Goal: Task Accomplishment & Management: Complete application form

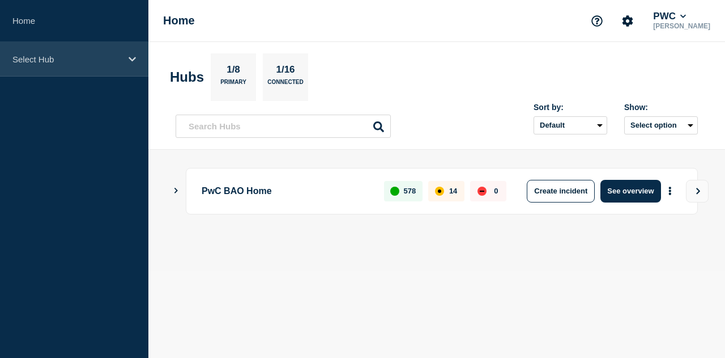
click at [82, 56] on p "Select Hub" at bounding box center [66, 59] width 109 height 10
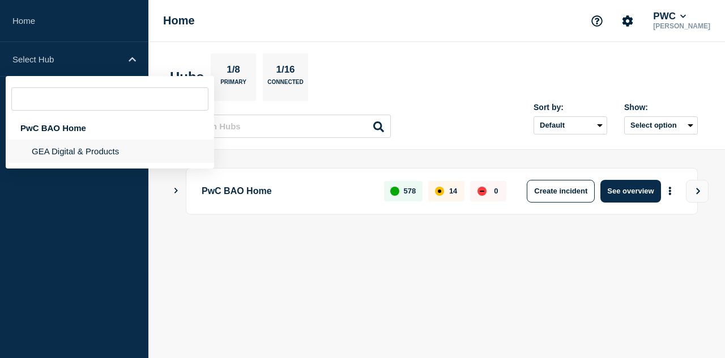
click at [61, 156] on li "GEA Digital & Products" at bounding box center [110, 150] width 209 height 23
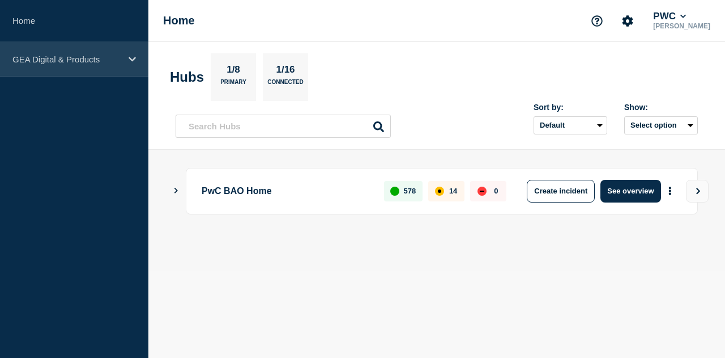
click at [110, 47] on div "GEA Digital & Products" at bounding box center [74, 59] width 148 height 35
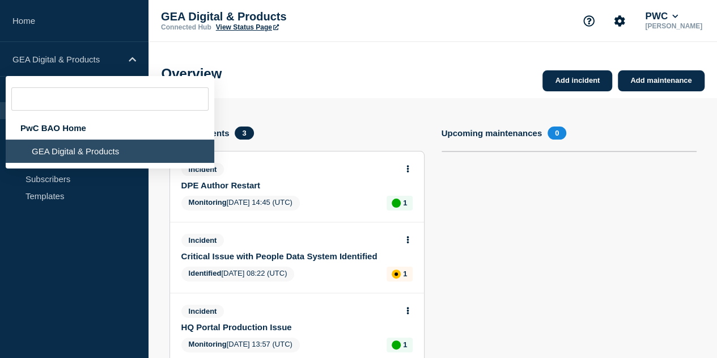
click at [50, 234] on aside "Home GEA Digital & Products PwC BAO Home GEA Digital & Products Hub Operations …" at bounding box center [74, 179] width 148 height 358
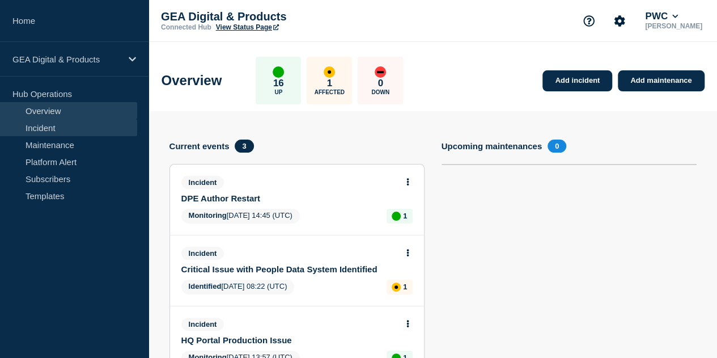
click at [86, 127] on link "Incident" at bounding box center [68, 127] width 137 height 17
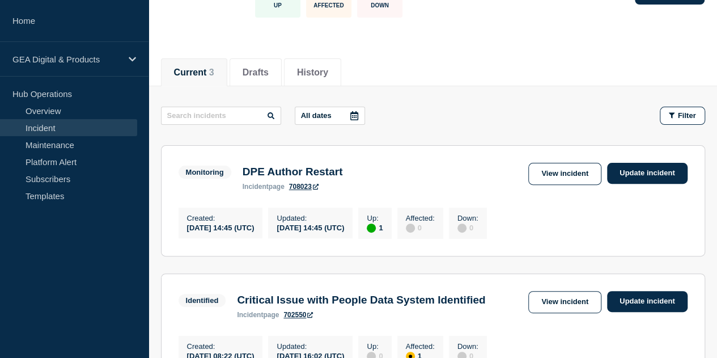
scroll to position [147, 0]
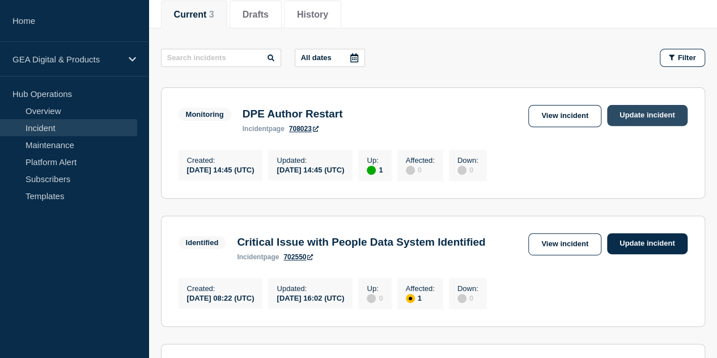
click at [649, 116] on link "Update incident" at bounding box center [647, 115] width 80 height 21
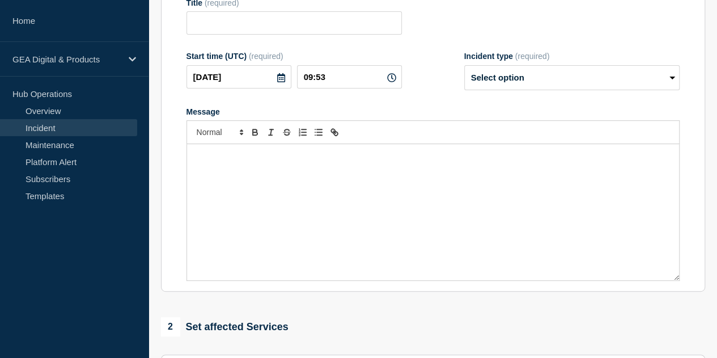
type input "DPE Author Restart"
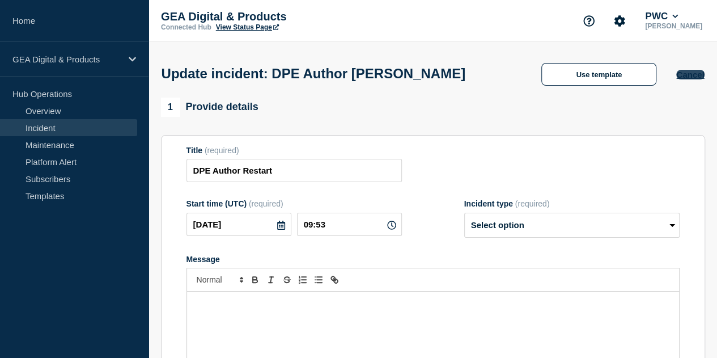
click at [700, 78] on button "Cancel" at bounding box center [690, 75] width 28 height 10
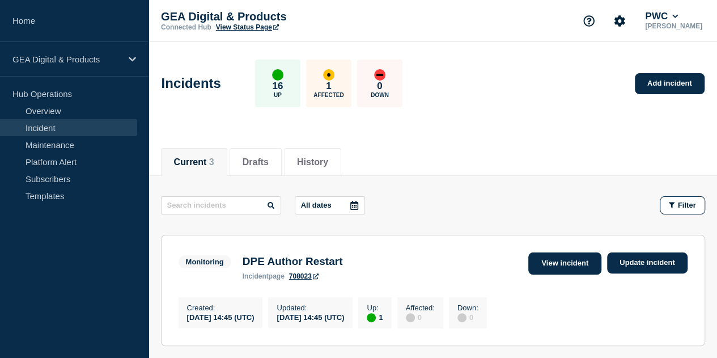
click at [558, 262] on link "View incident" at bounding box center [564, 263] width 73 height 22
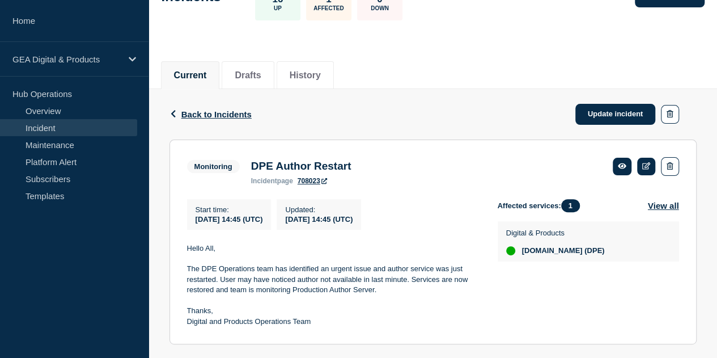
scroll to position [111, 0]
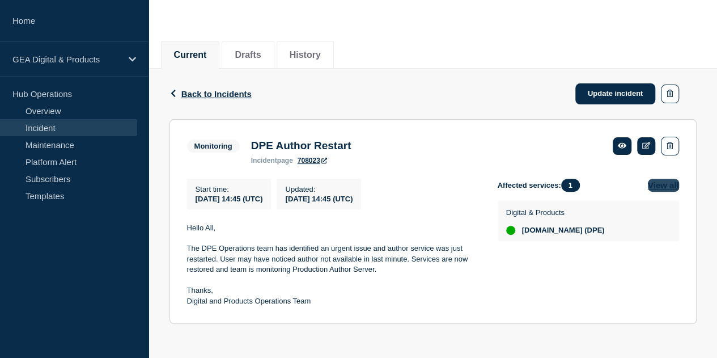
click at [663, 185] on button "View all" at bounding box center [663, 184] width 31 height 13
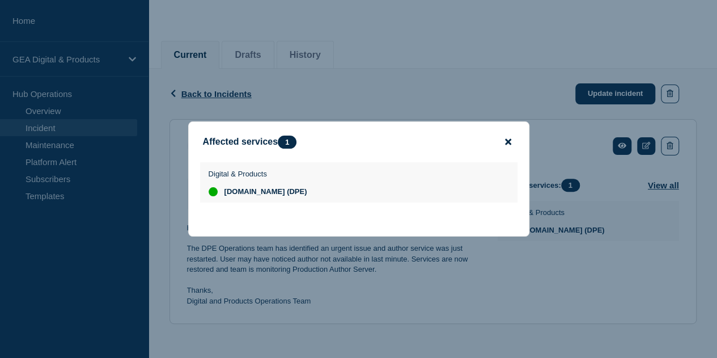
click at [508, 143] on icon "close button" at bounding box center [508, 141] width 6 height 9
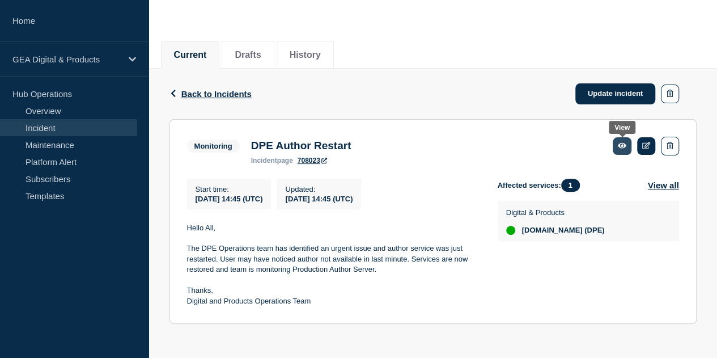
click at [627, 146] on link at bounding box center [621, 146] width 19 height 18
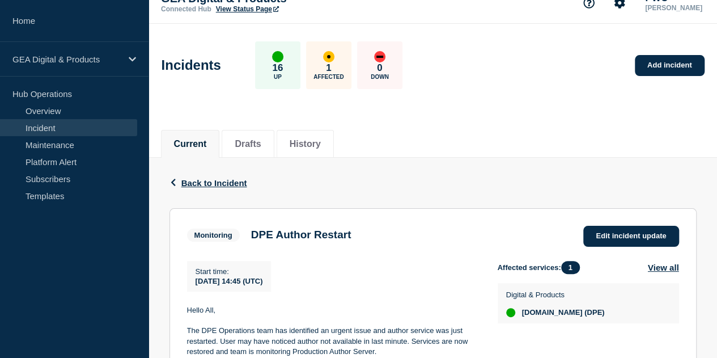
scroll to position [18, 0]
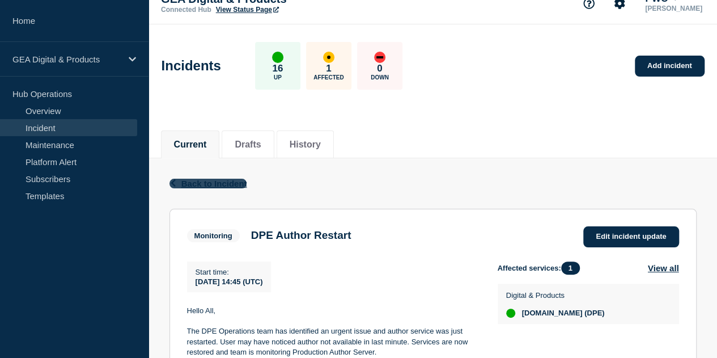
click at [175, 182] on icon "button" at bounding box center [173, 182] width 8 height 7
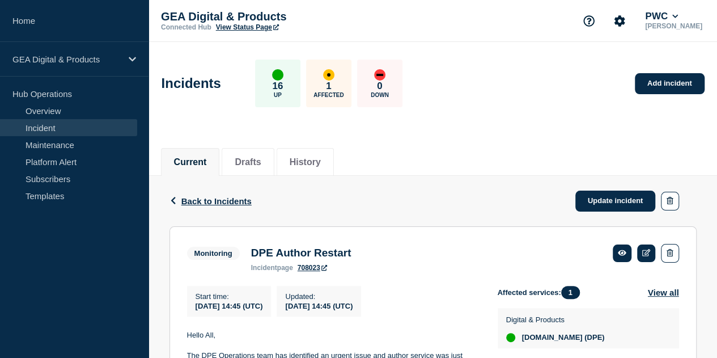
scroll to position [111, 0]
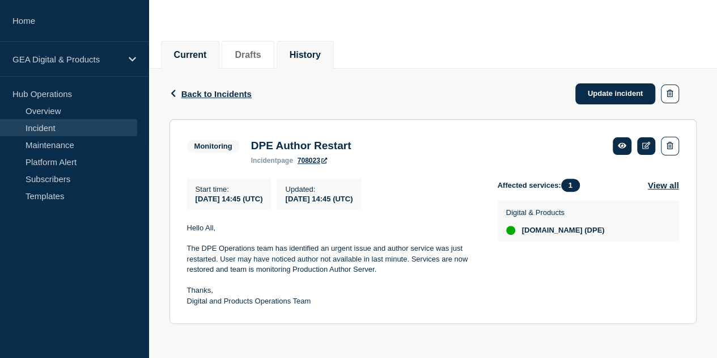
click at [331, 59] on li "History" at bounding box center [304, 55] width 57 height 28
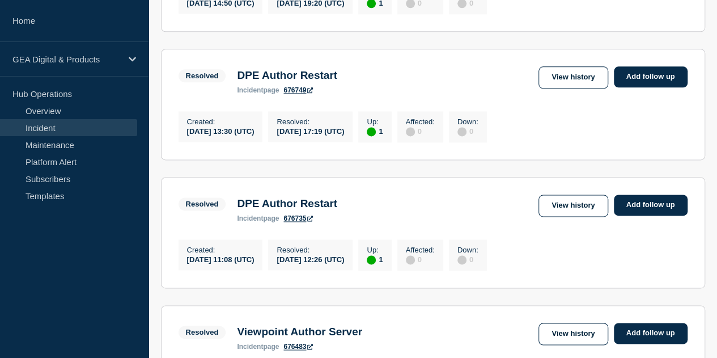
scroll to position [711, 0]
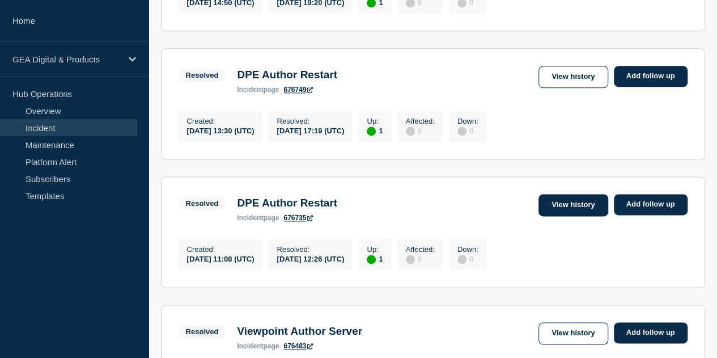
click at [551, 216] on link "View history" at bounding box center [572, 205] width 69 height 22
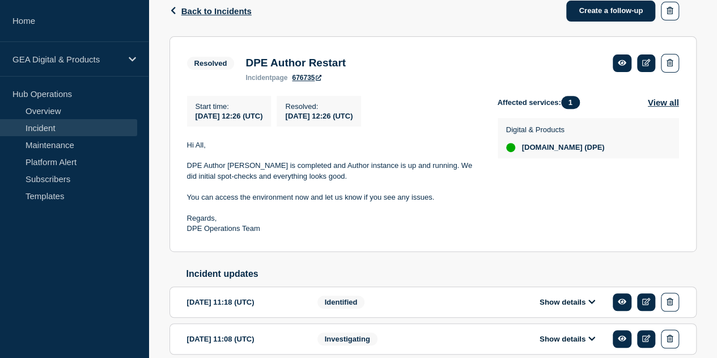
scroll to position [202, 0]
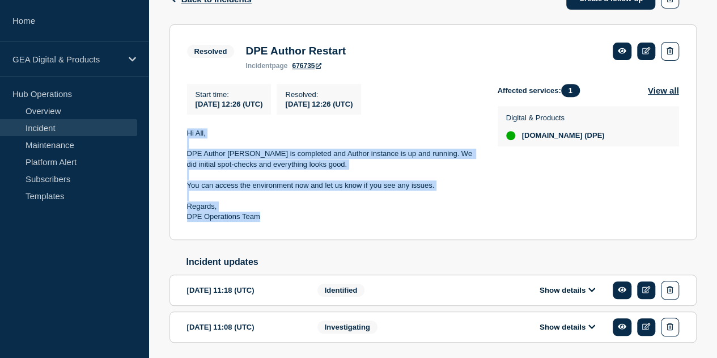
drag, startPoint x: 286, startPoint y: 220, endPoint x: 185, endPoint y: 138, distance: 130.9
click at [185, 138] on section "Resolved DPE Author Restart incident page 676735 Start time : 2025-03-07 12:26 …" at bounding box center [432, 131] width 527 height 215
copy div "Hi All, DPE Author restart is completed and Author instance is up and running. …"
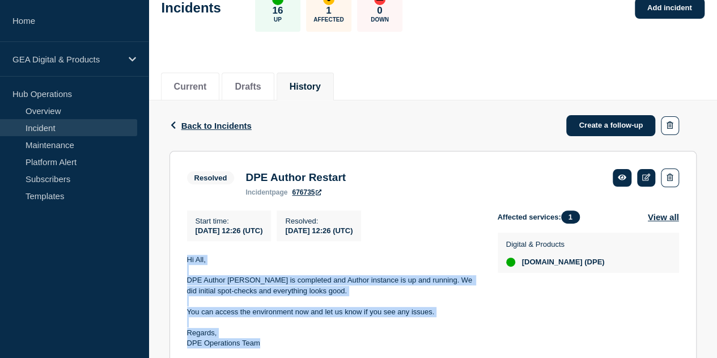
scroll to position [75, 0]
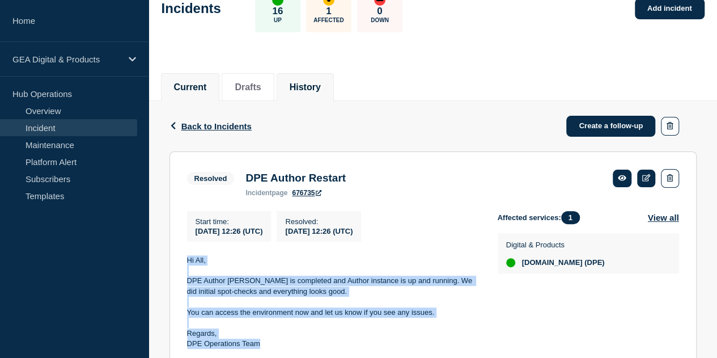
click at [207, 84] on button "Current" at bounding box center [190, 87] width 33 height 10
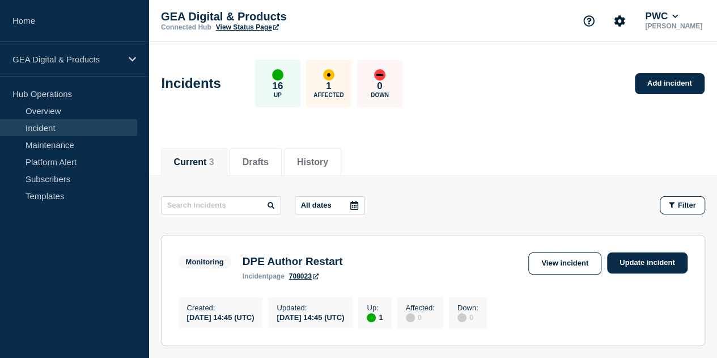
scroll to position [104, 0]
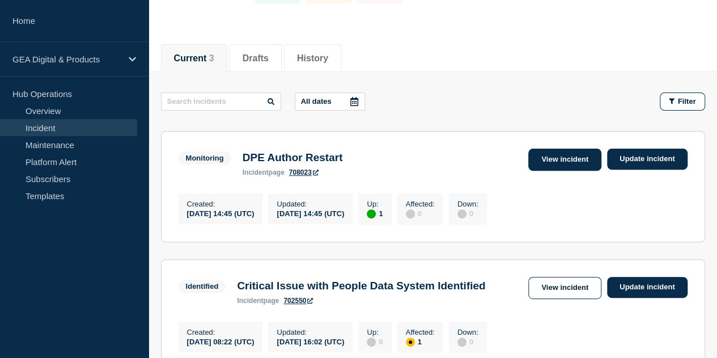
click at [552, 160] on link "View incident" at bounding box center [564, 159] width 73 height 22
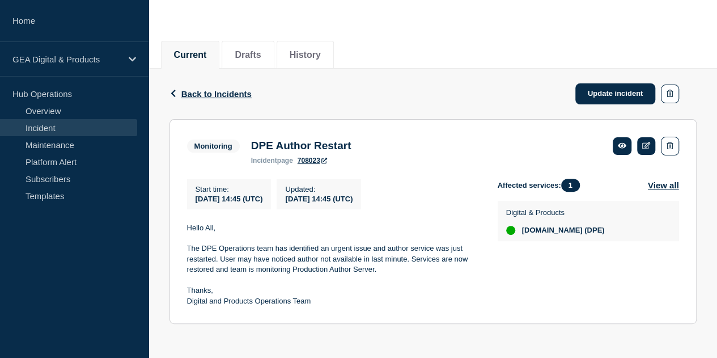
scroll to position [111, 0]
click at [590, 95] on link "Update incident" at bounding box center [615, 93] width 80 height 21
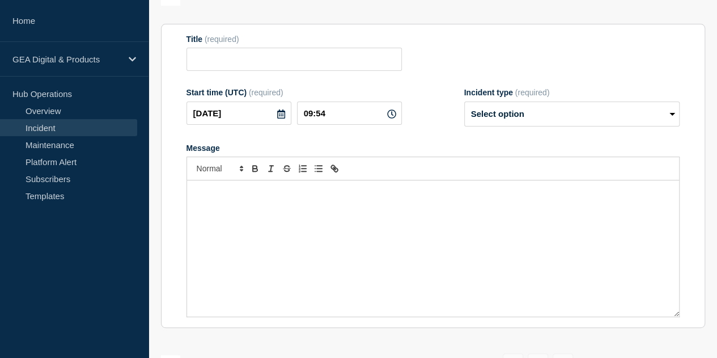
type input "DPE Author Restart"
click at [551, 118] on select "Select option Investigating Identified Monitoring Resolved" at bounding box center [571, 113] width 215 height 25
select select "resolved"
click at [464, 104] on select "Select option Investigating Identified Monitoring Resolved" at bounding box center [571, 113] width 215 height 25
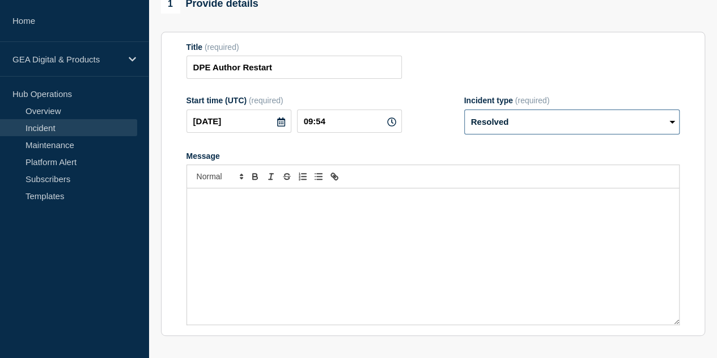
scroll to position [365, 0]
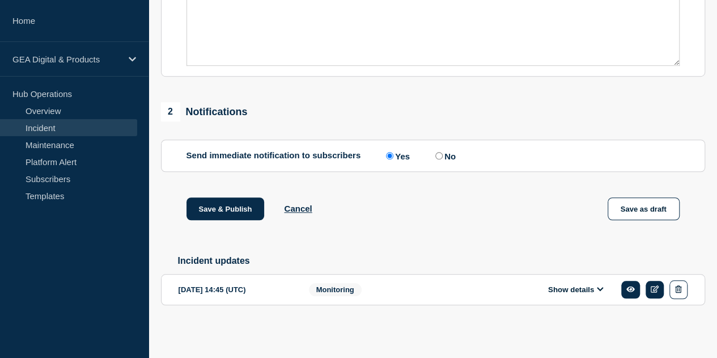
click at [445, 152] on label "No" at bounding box center [443, 155] width 23 height 11
click at [443, 152] on input "No" at bounding box center [438, 155] width 7 height 7
radio input "true"
radio input "false"
click at [578, 291] on button "Show details" at bounding box center [575, 289] width 62 height 10
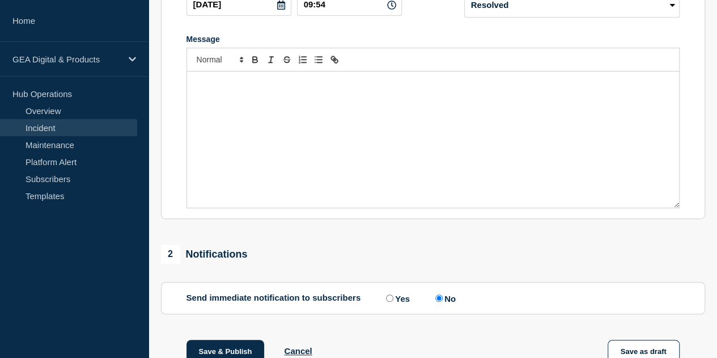
scroll to position [298, 0]
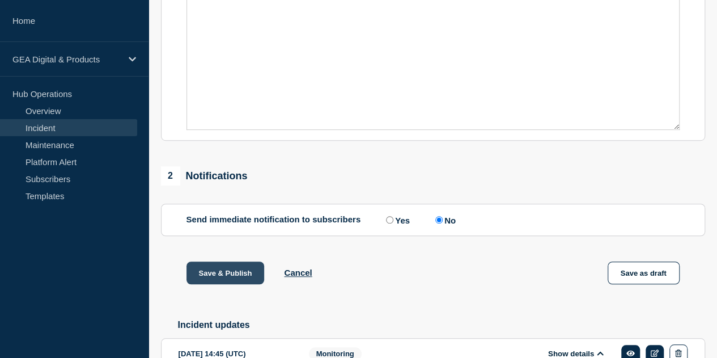
click at [237, 277] on button "Save & Publish" at bounding box center [225, 272] width 78 height 23
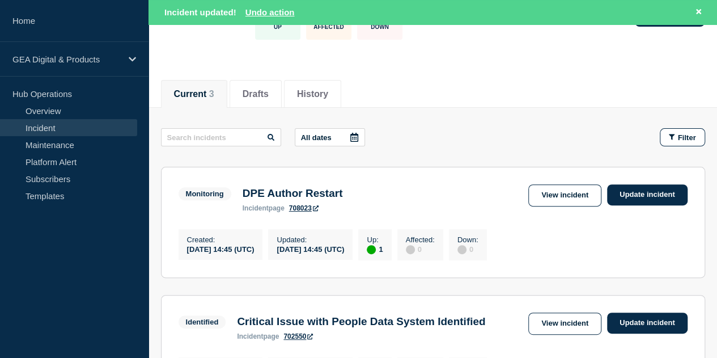
scroll to position [93, 0]
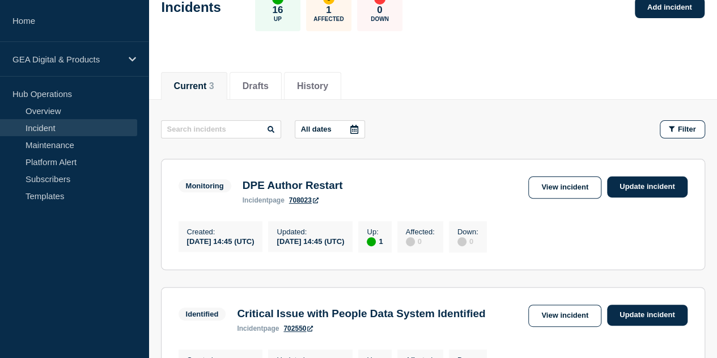
scroll to position [77, 0]
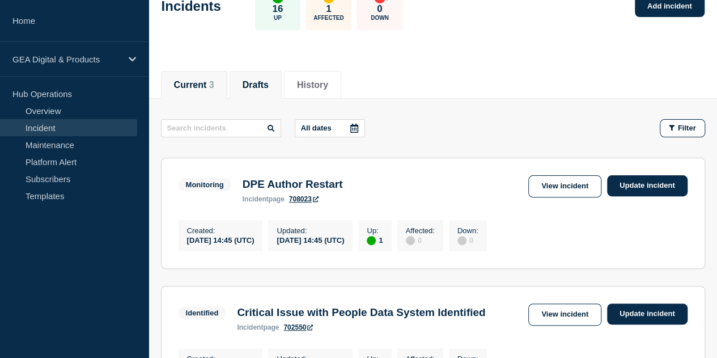
click at [265, 91] on li "Drafts" at bounding box center [255, 85] width 52 height 28
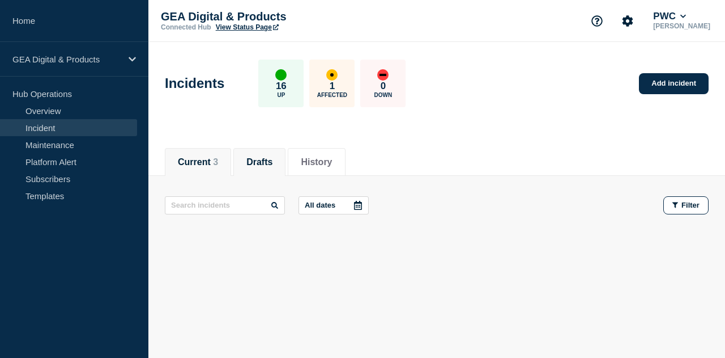
click at [194, 162] on button "Current 3" at bounding box center [198, 162] width 40 height 10
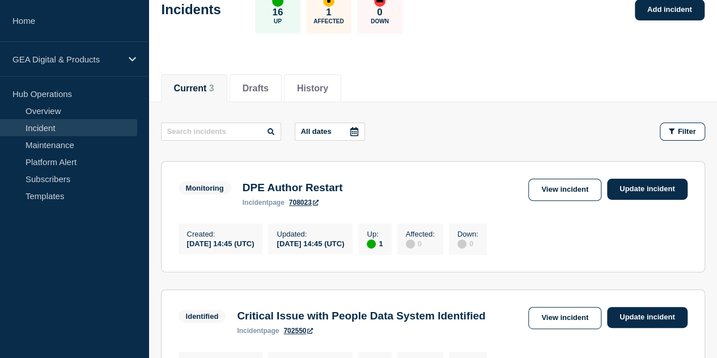
scroll to position [63, 0]
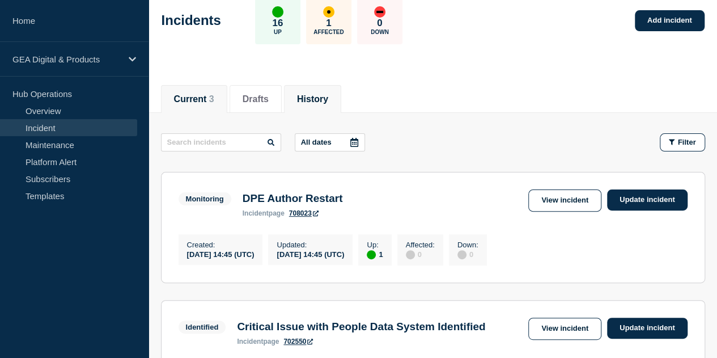
click at [322, 103] on button "History" at bounding box center [312, 99] width 31 height 10
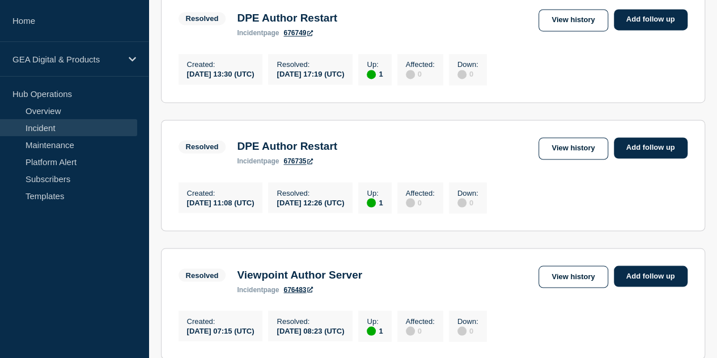
scroll to position [903, 0]
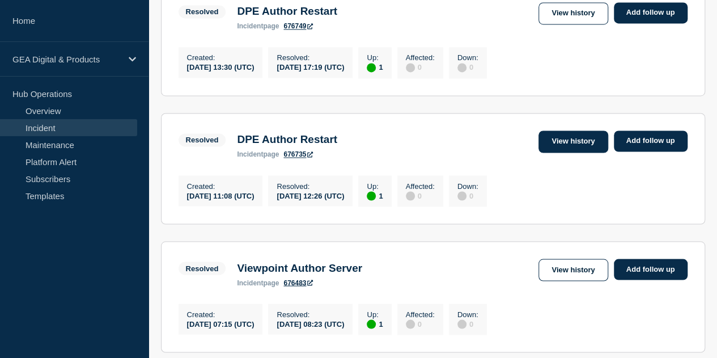
click at [550, 152] on link "View history" at bounding box center [572, 141] width 69 height 22
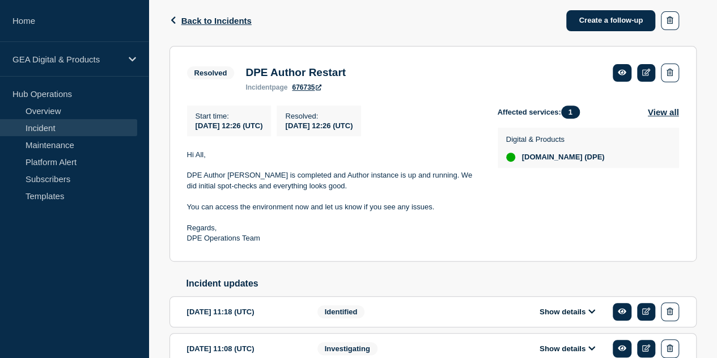
scroll to position [244, 0]
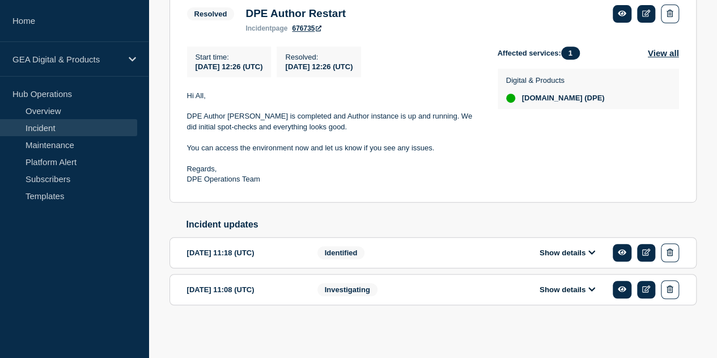
click at [416, 282] on div "Investigating" at bounding box center [386, 289] width 138 height 19
click at [586, 293] on button "Show details" at bounding box center [567, 289] width 62 height 10
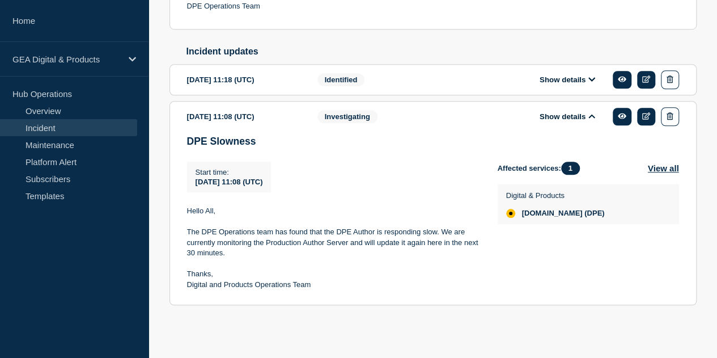
scroll to position [418, 0]
click at [620, 117] on icon at bounding box center [622, 116] width 8 height 6
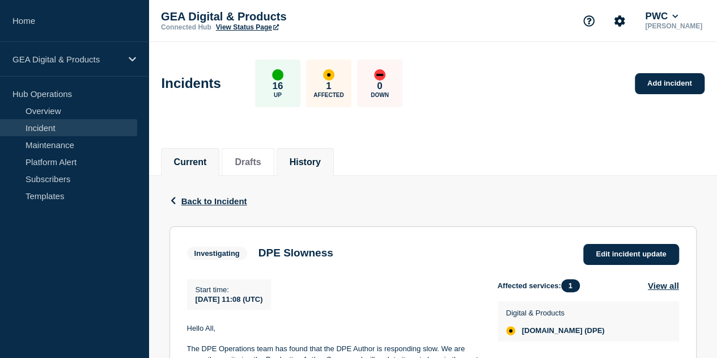
click at [293, 164] on li "History" at bounding box center [304, 162] width 57 height 28
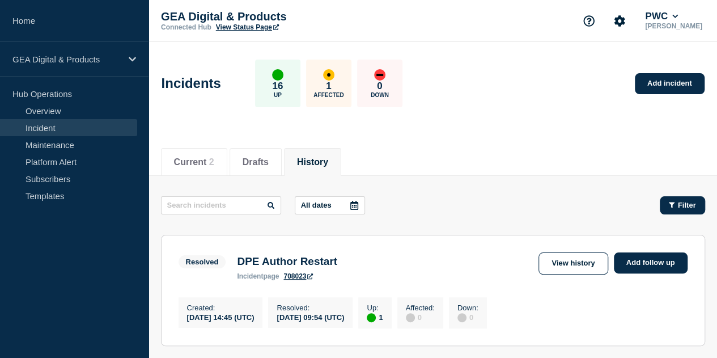
click at [678, 201] on span "Filter" at bounding box center [687, 205] width 18 height 8
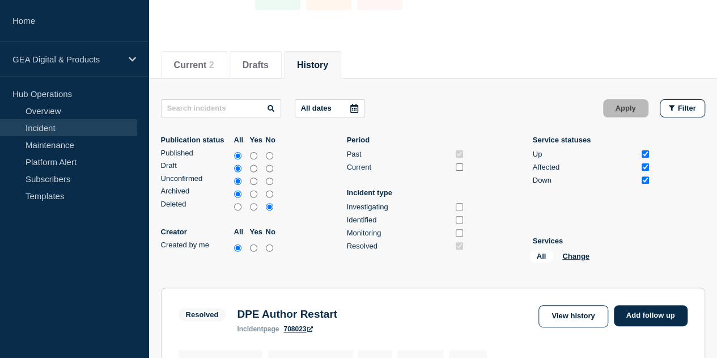
scroll to position [105, 0]
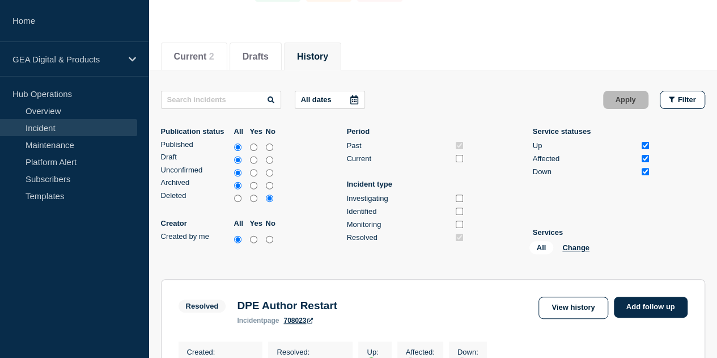
click at [257, 240] on input "yes" at bounding box center [253, 238] width 7 height 11
radio input "true"
click at [627, 97] on button "Apply" at bounding box center [625, 100] width 45 height 18
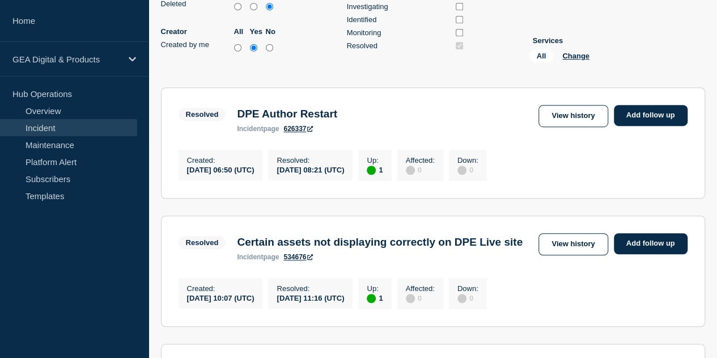
scroll to position [298, 0]
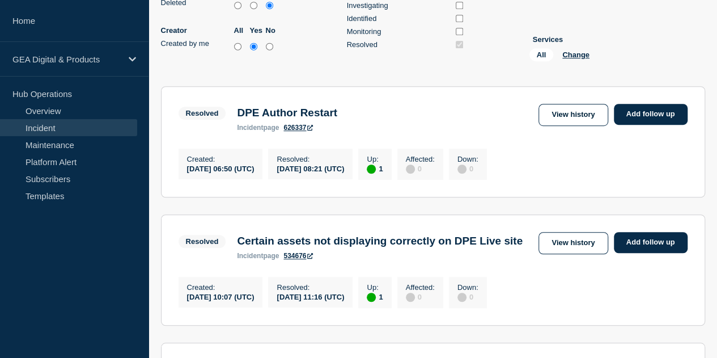
click at [301, 131] on link "626337" at bounding box center [297, 128] width 29 height 8
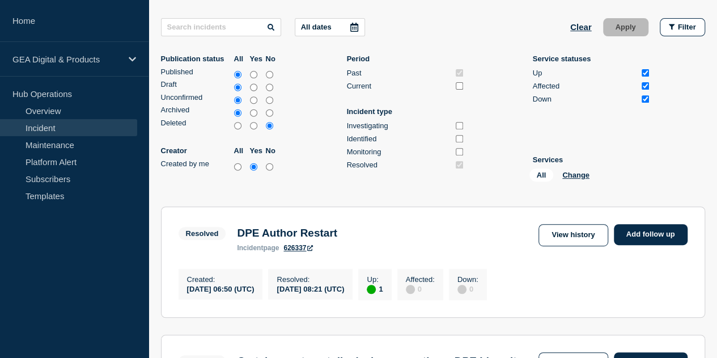
scroll to position [177, 0]
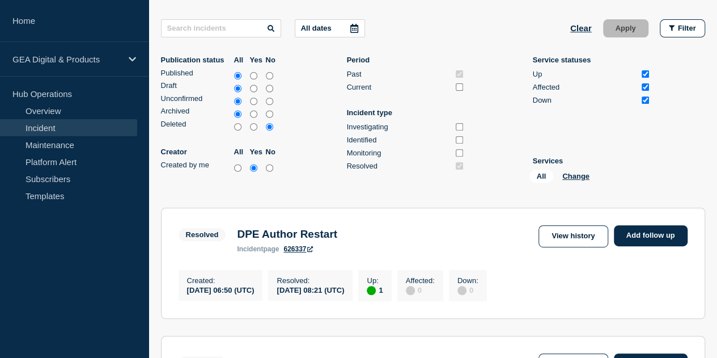
click at [241, 172] on input "all" at bounding box center [237, 167] width 7 height 11
radio input "true"
click at [620, 25] on button "Apply" at bounding box center [625, 28] width 45 height 18
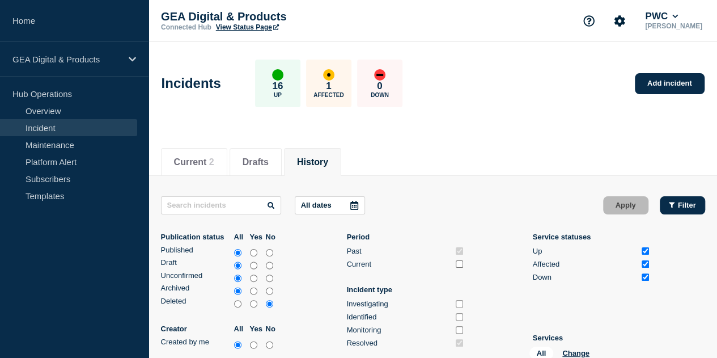
click at [669, 201] on icon "button" at bounding box center [672, 204] width 6 height 7
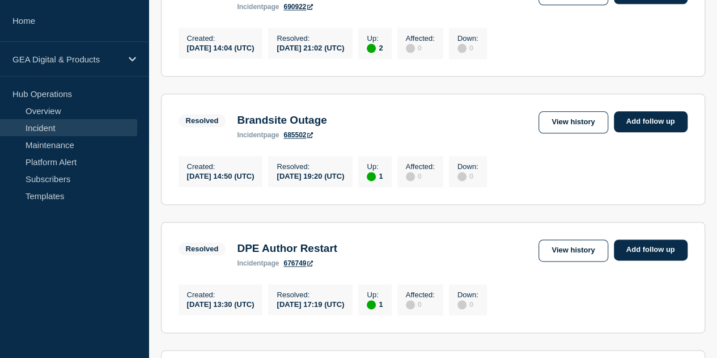
scroll to position [870, 0]
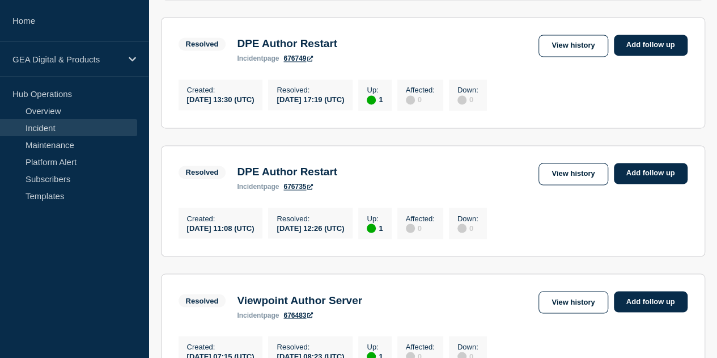
click at [293, 190] on link "676735" at bounding box center [297, 186] width 29 height 8
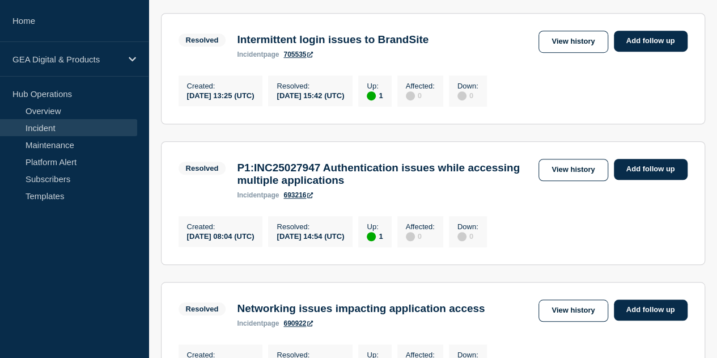
scroll to position [339, 0]
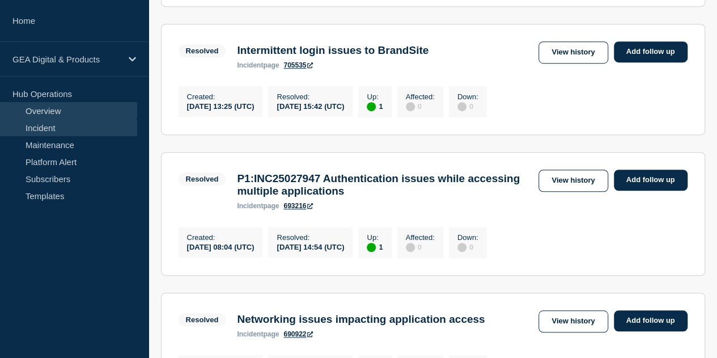
click at [66, 111] on link "Overview" at bounding box center [68, 110] width 137 height 17
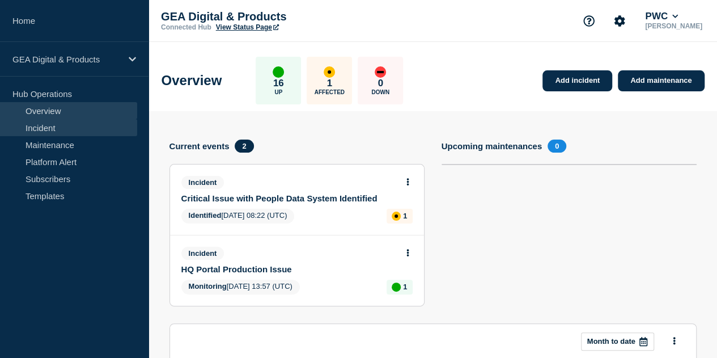
click at [53, 130] on link "Incident" at bounding box center [68, 127] width 137 height 17
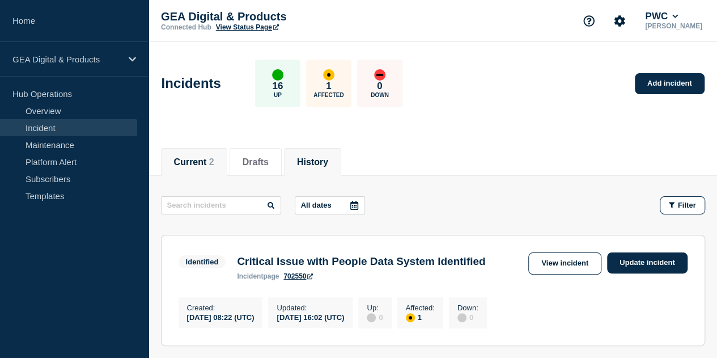
click at [326, 163] on button "History" at bounding box center [312, 162] width 31 height 10
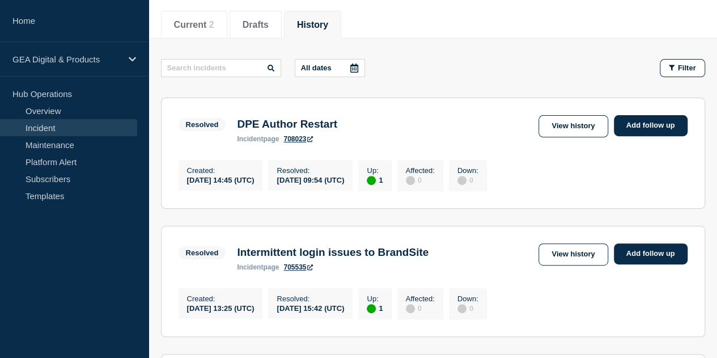
scroll to position [116, 0]
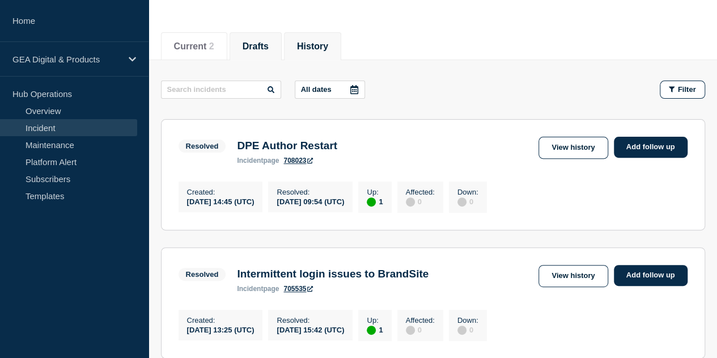
click at [254, 41] on button "Drafts" at bounding box center [256, 46] width 26 height 10
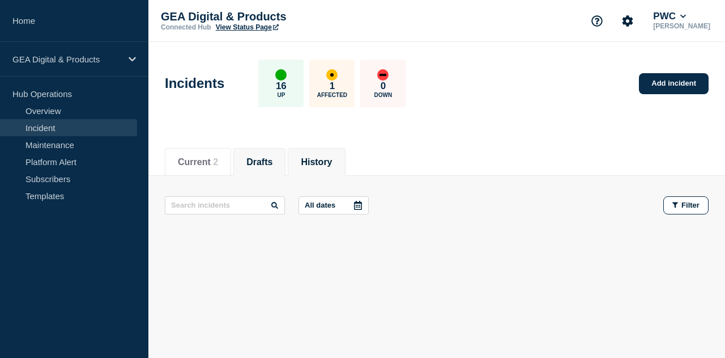
click at [326, 165] on button "History" at bounding box center [316, 162] width 31 height 10
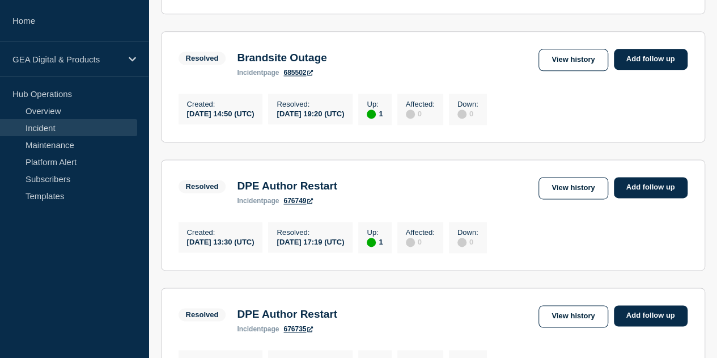
scroll to position [752, 0]
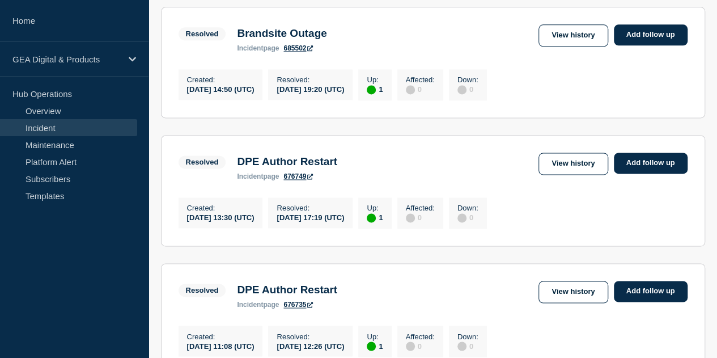
click at [293, 180] on link "676749" at bounding box center [297, 176] width 29 height 8
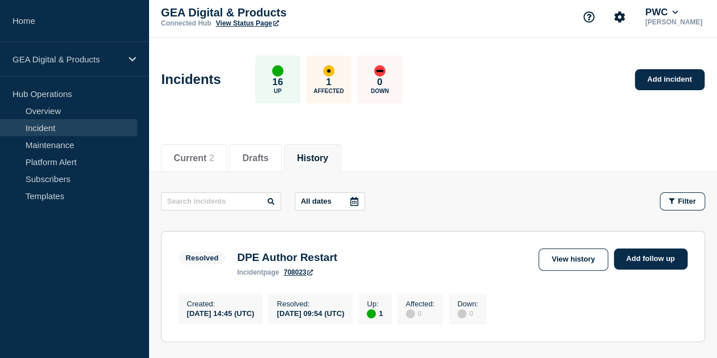
scroll to position [0, 0]
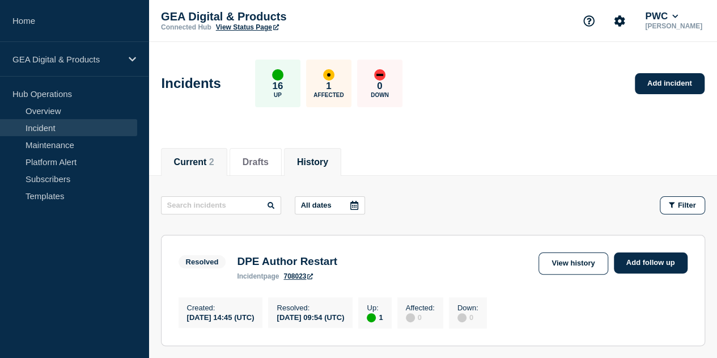
click at [210, 157] on button "Current 2" at bounding box center [194, 162] width 40 height 10
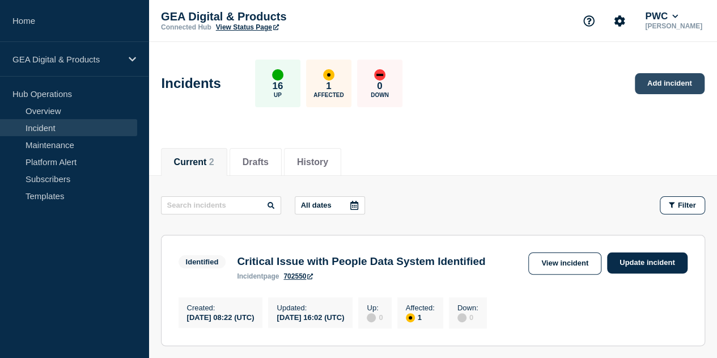
click at [654, 78] on link "Add incident" at bounding box center [670, 83] width 70 height 21
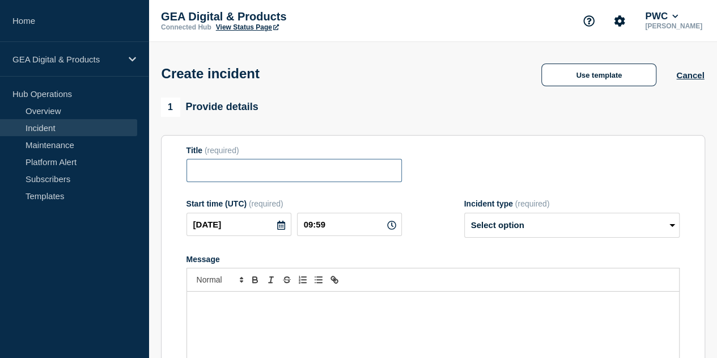
click at [299, 172] on input "Title" at bounding box center [293, 170] width 215 height 23
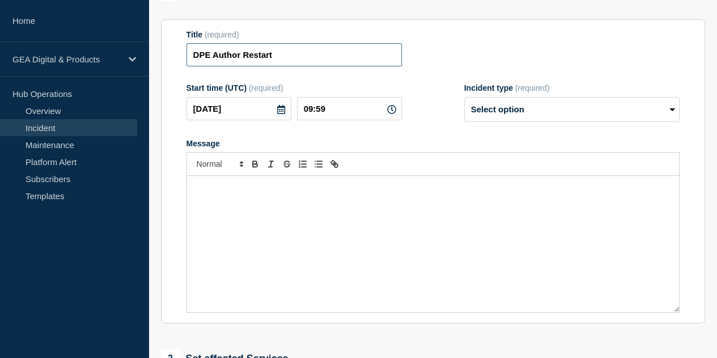
scroll to position [119, 0]
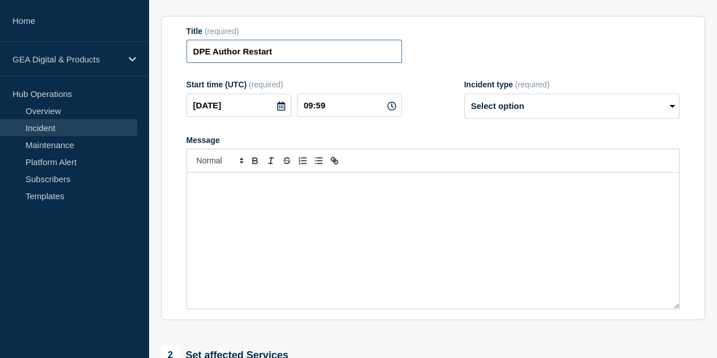
type input "DPE Author Restart"
click at [287, 194] on div "Message" at bounding box center [433, 240] width 492 height 136
paste div "Message"
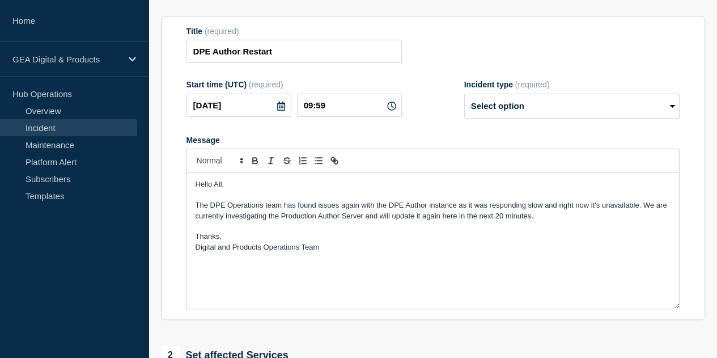
click at [497, 217] on span "The DPE Operations team has found issues again with the DPE Author instance as …" at bounding box center [431, 210] width 473 height 19
click at [588, 103] on select "Select option Investigating Identified Monitoring" at bounding box center [571, 105] width 215 height 25
select select "monitoring"
click at [464, 96] on select "Select option Investigating Identified Monitoring" at bounding box center [571, 105] width 215 height 25
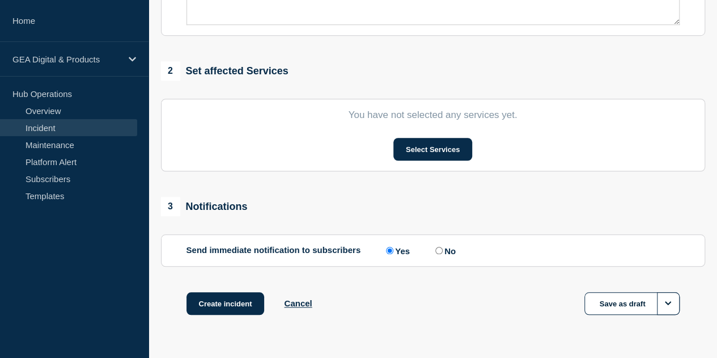
scroll to position [409, 0]
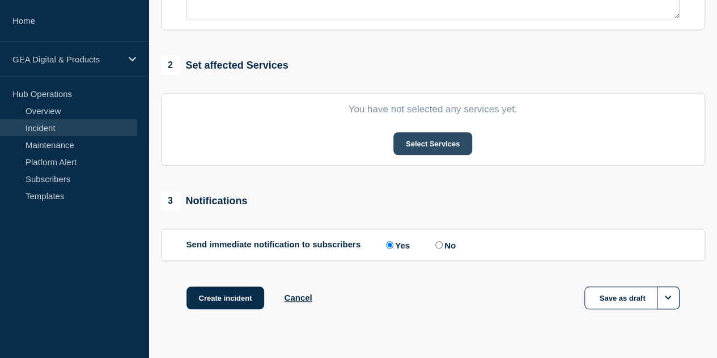
click at [415, 148] on button "Select Services" at bounding box center [432, 143] width 79 height 23
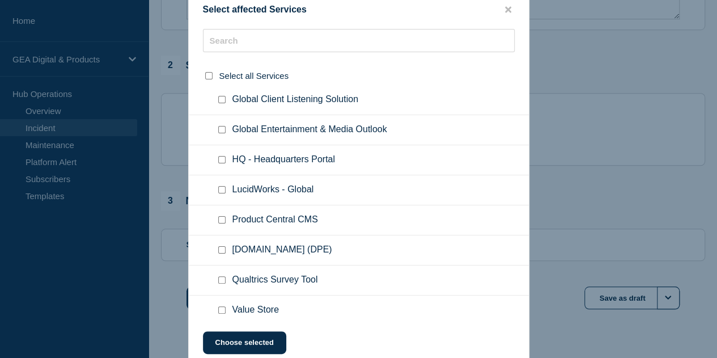
scroll to position [159, 0]
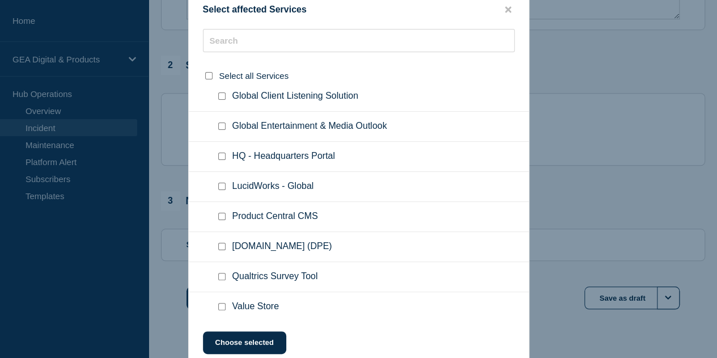
click at [220, 246] on input "PwC.COM (DPE) checkbox" at bounding box center [221, 246] width 7 height 7
checkbox input "true"
click at [257, 341] on button "Choose selected" at bounding box center [244, 342] width 83 height 23
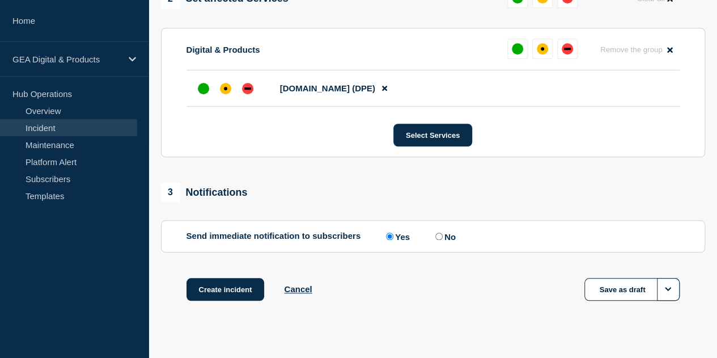
scroll to position [495, 0]
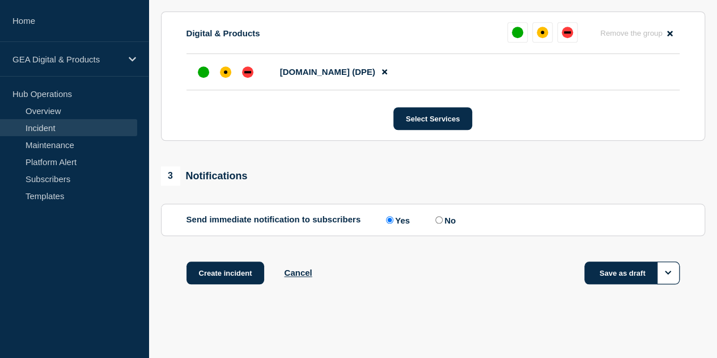
click at [623, 278] on button "Save as draft" at bounding box center [631, 272] width 95 height 23
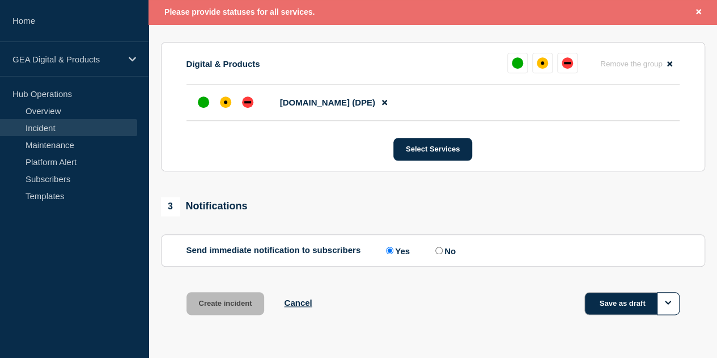
scroll to position [527, 0]
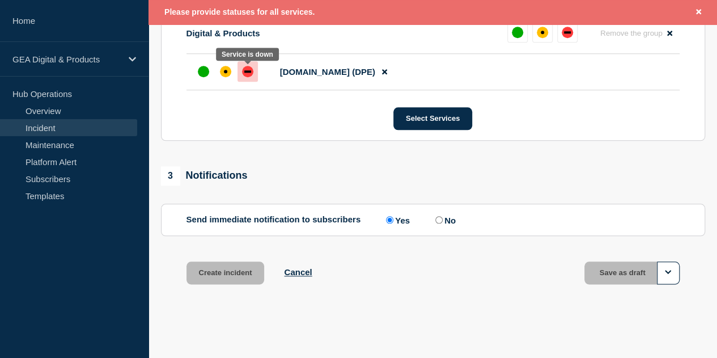
click at [244, 78] on div at bounding box center [247, 71] width 20 height 20
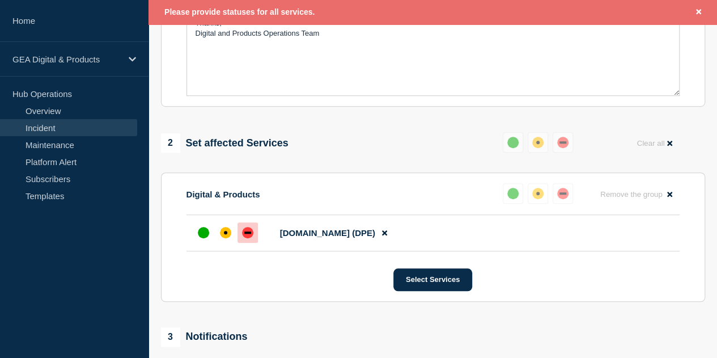
scroll to position [519, 0]
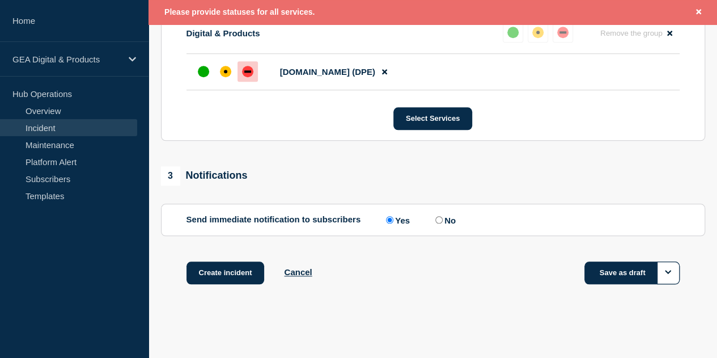
click at [637, 279] on button "Save as draft" at bounding box center [631, 272] width 95 height 23
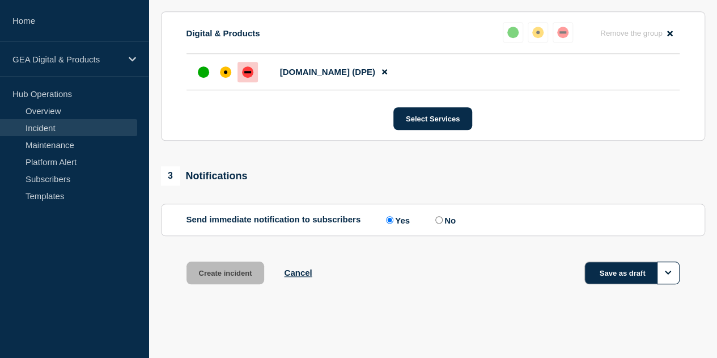
scroll to position [495, 0]
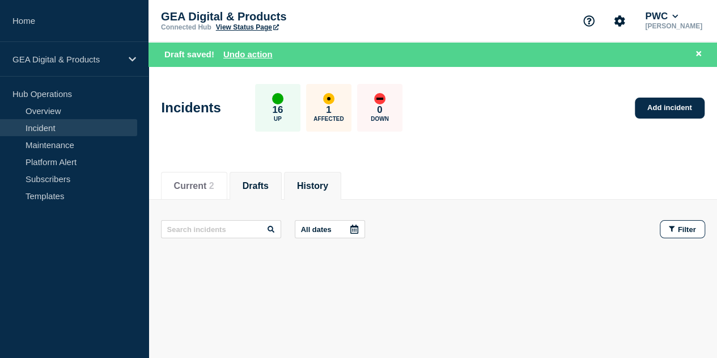
click at [318, 188] on button "History" at bounding box center [312, 186] width 31 height 10
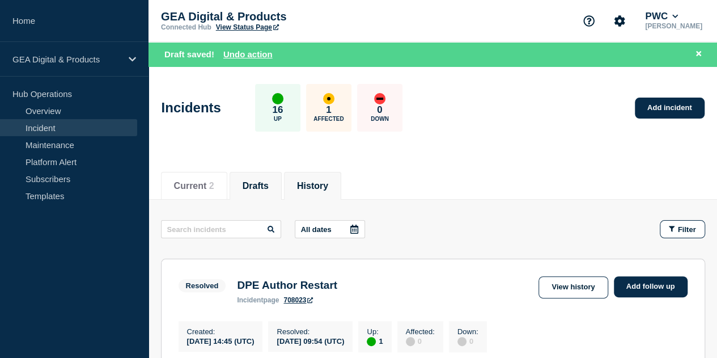
click at [267, 189] on button "Drafts" at bounding box center [256, 186] width 26 height 10
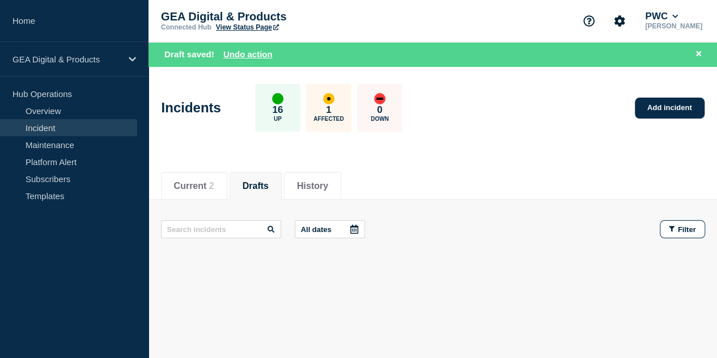
scroll to position [12, 0]
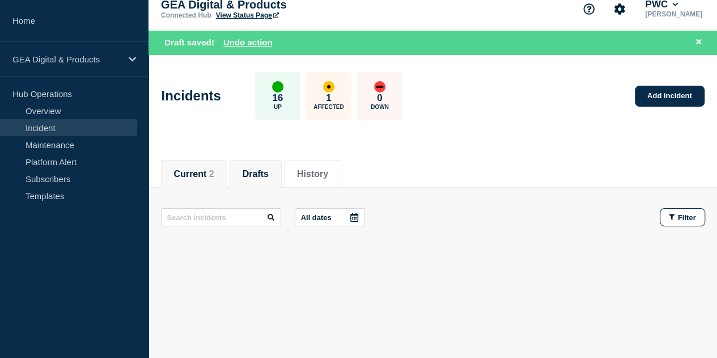
click at [205, 169] on button "Current 2" at bounding box center [194, 174] width 40 height 10
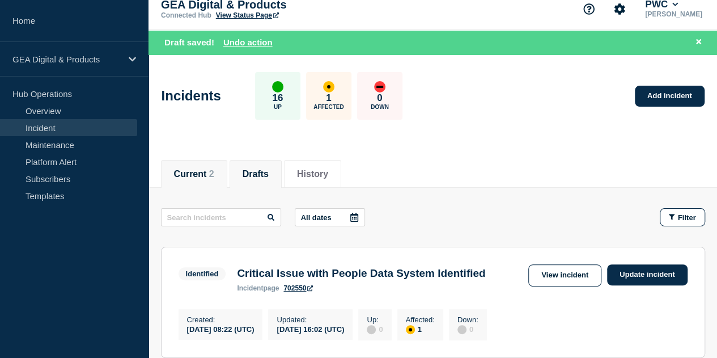
click at [264, 178] on button "Drafts" at bounding box center [256, 174] width 26 height 10
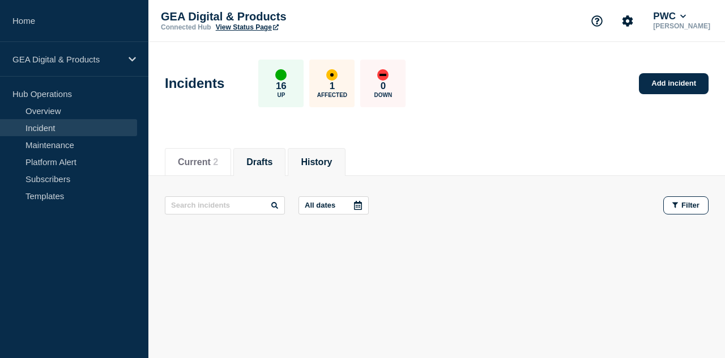
click at [321, 161] on button "History" at bounding box center [316, 162] width 31 height 10
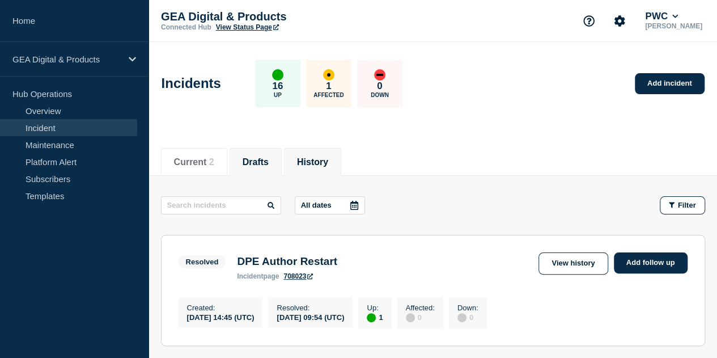
click at [269, 163] on button "Drafts" at bounding box center [256, 162] width 26 height 10
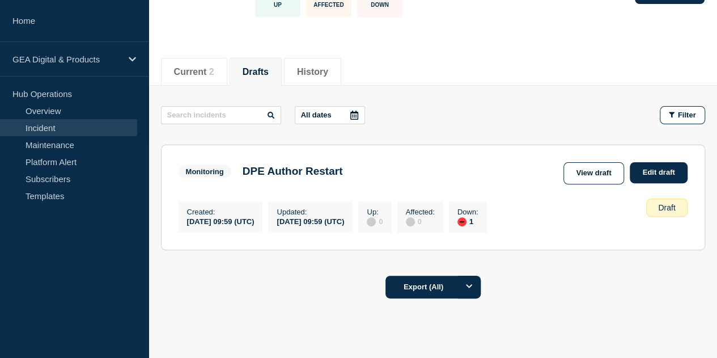
scroll to position [133, 0]
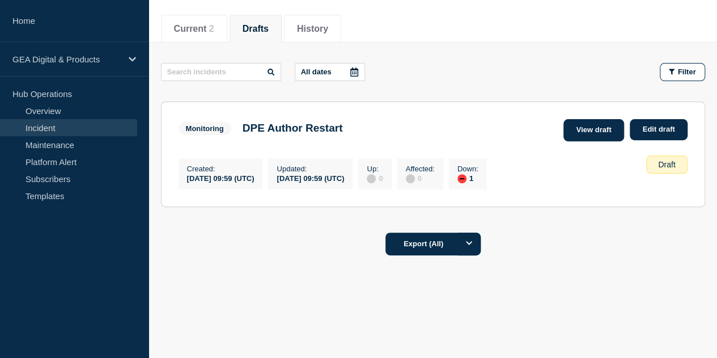
click at [580, 125] on link "View draft" at bounding box center [593, 130] width 61 height 22
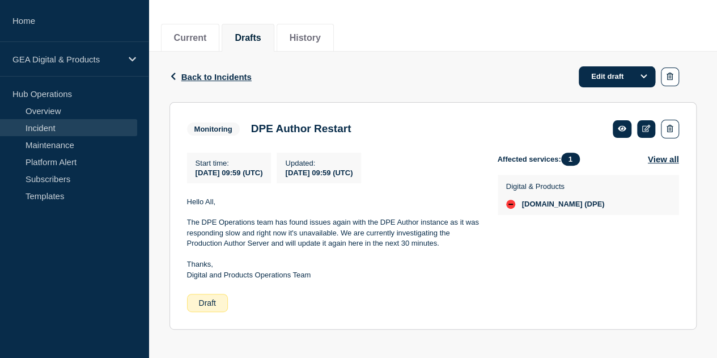
scroll to position [130, 0]
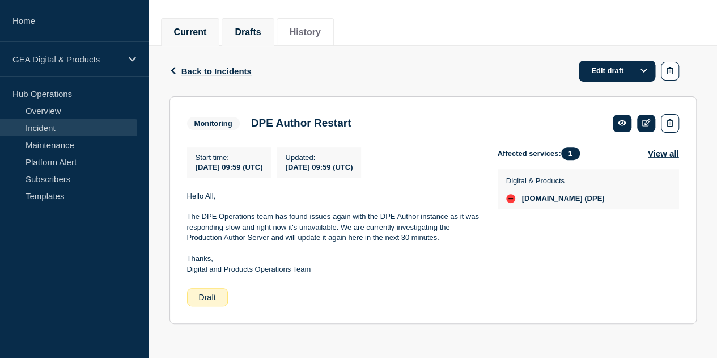
click at [212, 32] on li "Current" at bounding box center [190, 32] width 59 height 28
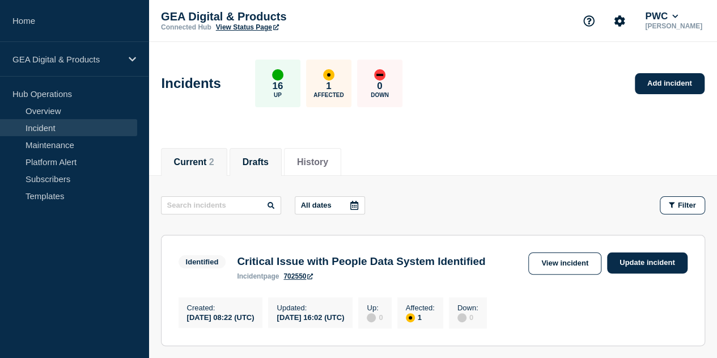
click at [245, 155] on li "Drafts" at bounding box center [255, 162] width 52 height 28
